Goal: Task Accomplishment & Management: Manage account settings

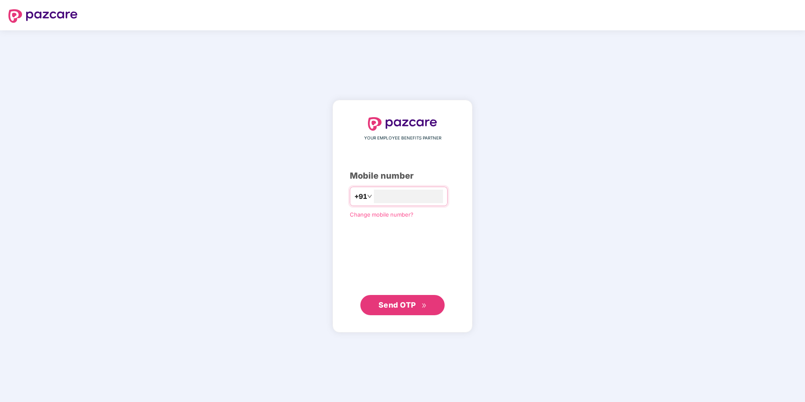
type input "**********"
drag, startPoint x: 382, startPoint y: 314, endPoint x: 386, endPoint y: 305, distance: 10.2
click at [386, 305] on button "Send OTP" at bounding box center [402, 305] width 84 height 20
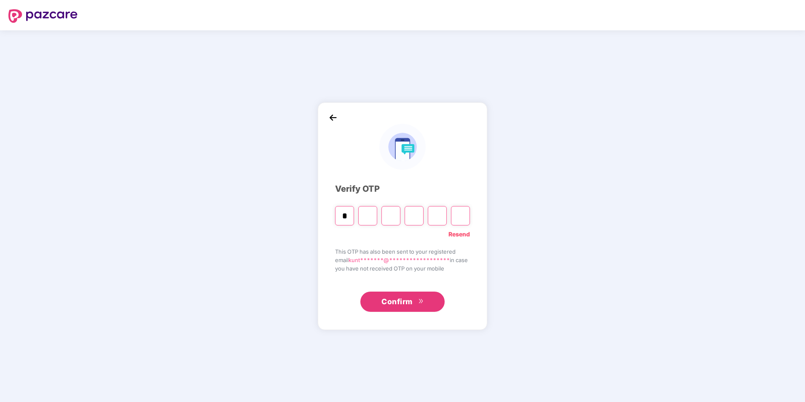
type input "*"
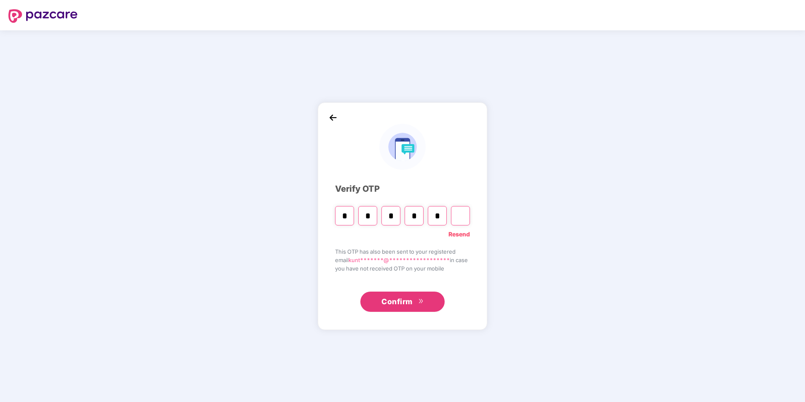
type input "*"
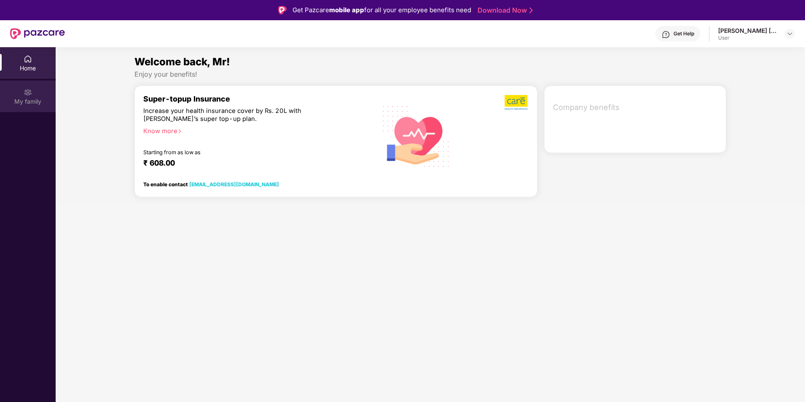
click at [22, 94] on div "My family" at bounding box center [28, 97] width 56 height 32
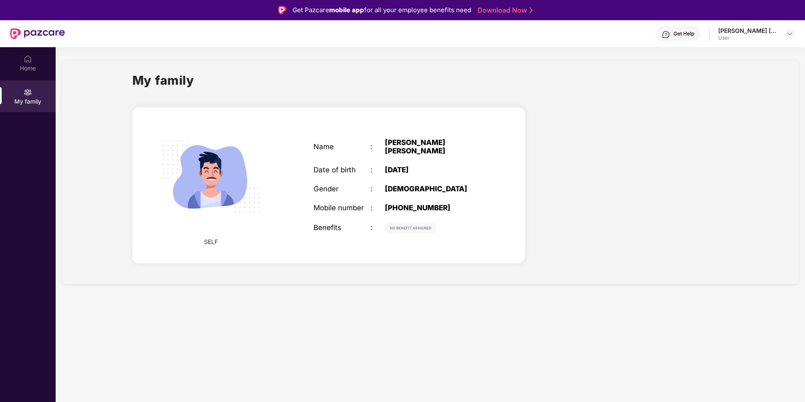
click at [518, 15] on div "Get Pazcare mobile app for all your employee benefits need Download Now" at bounding box center [402, 10] width 805 height 20
click at [790, 35] on img at bounding box center [790, 33] width 7 height 7
click at [730, 54] on div "Logout" at bounding box center [750, 54] width 110 height 16
